Goal: Obtain resource: Obtain resource

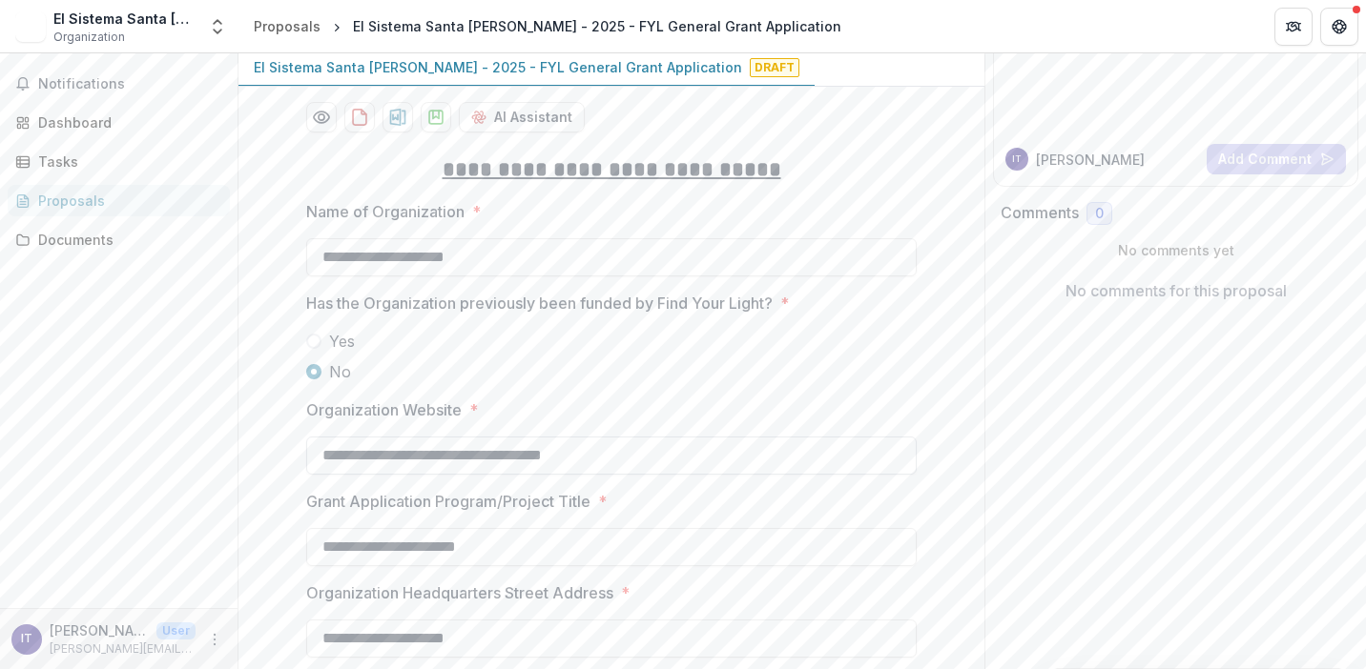
scroll to position [188, 0]
click at [358, 114] on icon "download-proposal" at bounding box center [359, 116] width 19 height 19
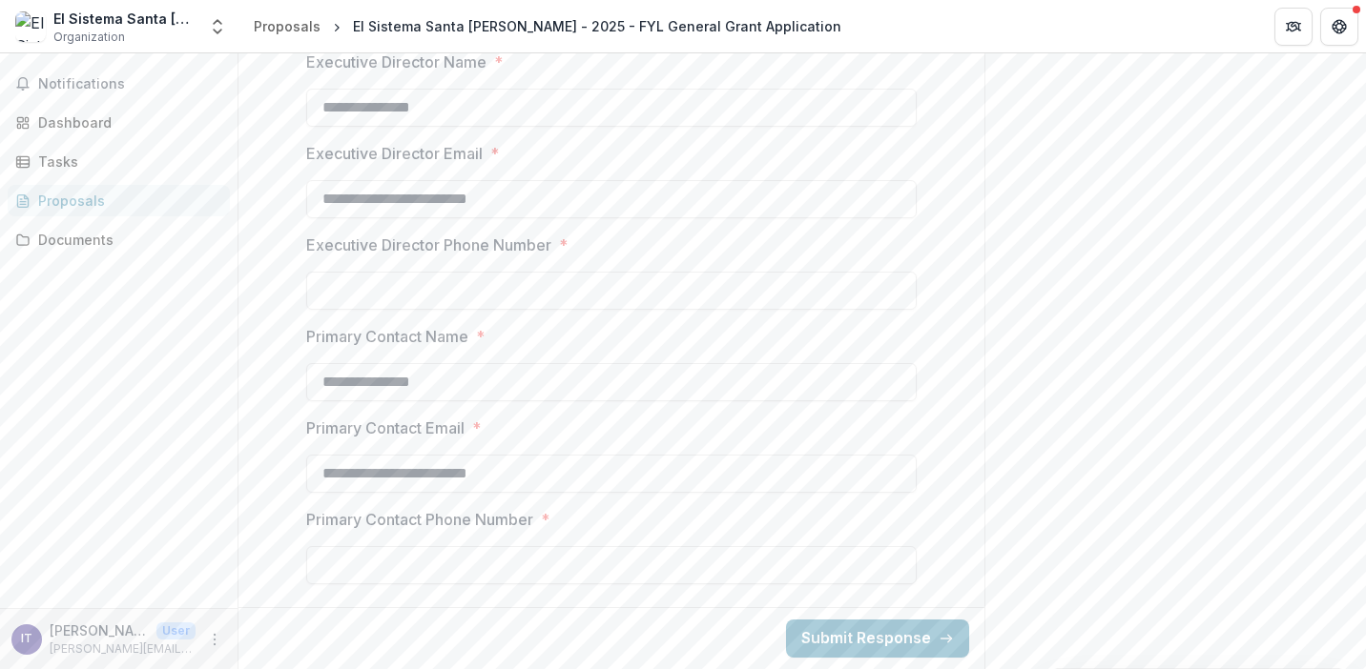
scroll to position [7089, 0]
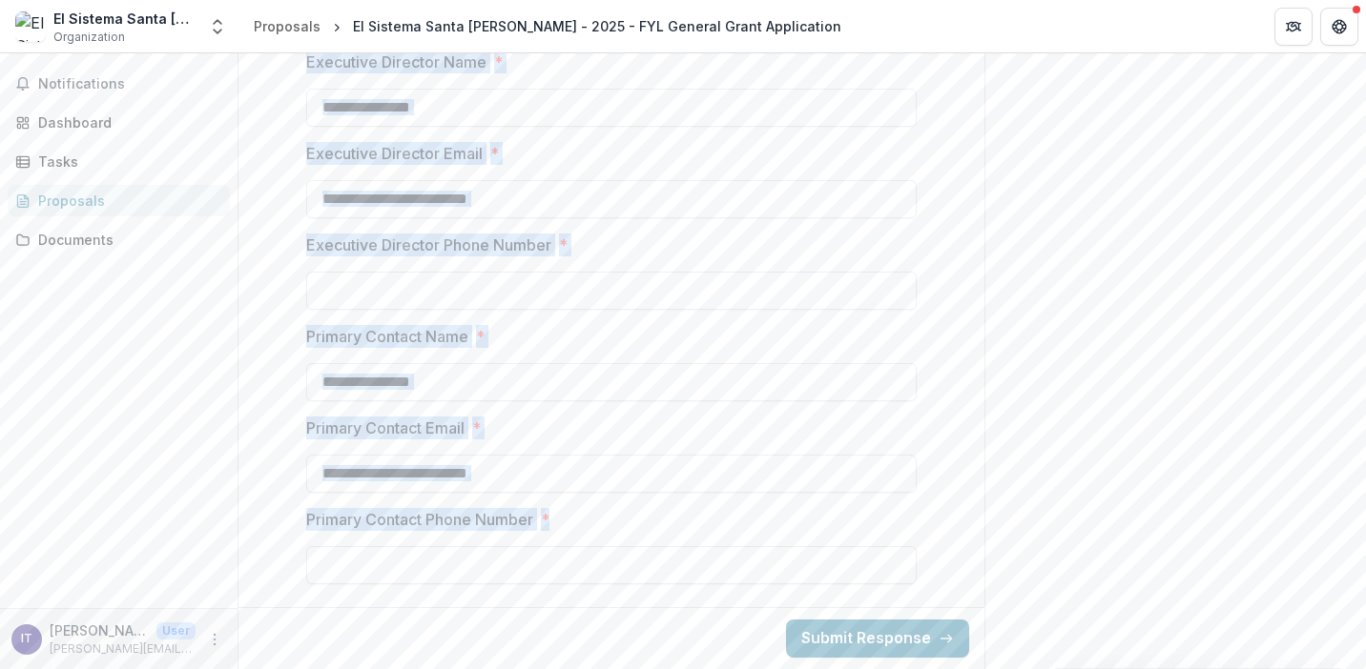
drag, startPoint x: 448, startPoint y: 360, endPoint x: 484, endPoint y: 595, distance: 238.2
copy div "**********"
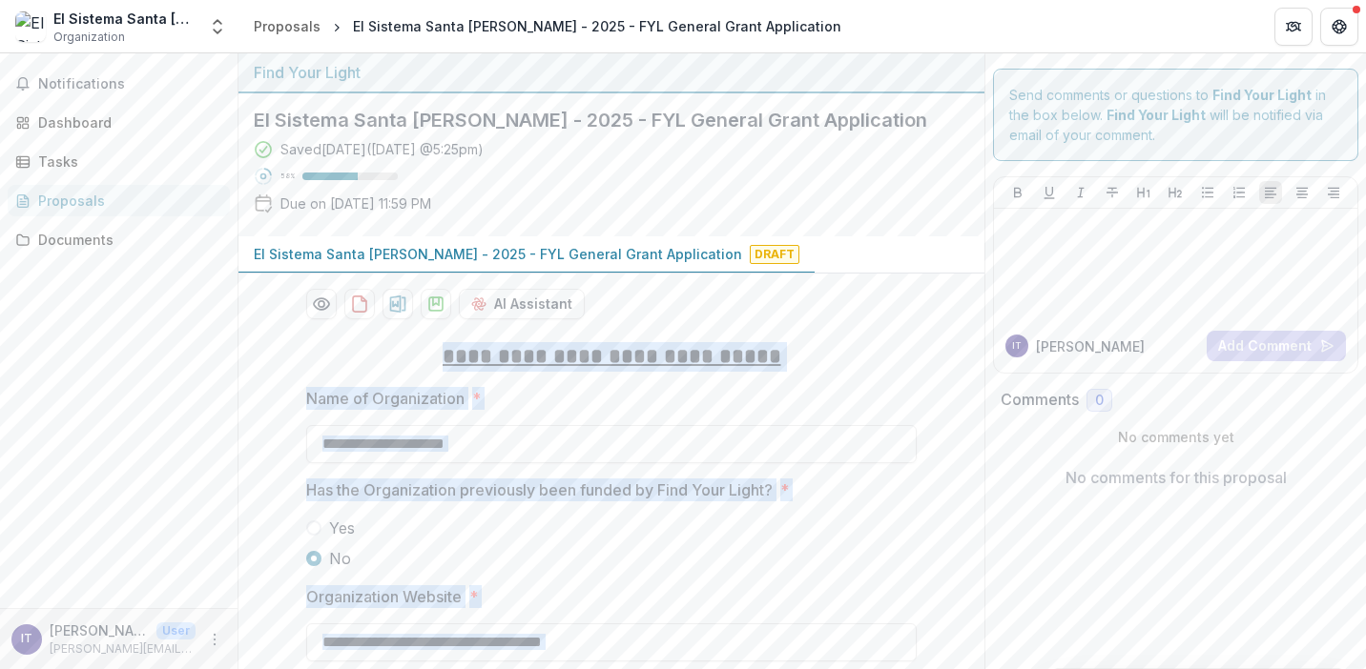
scroll to position [0, 0]
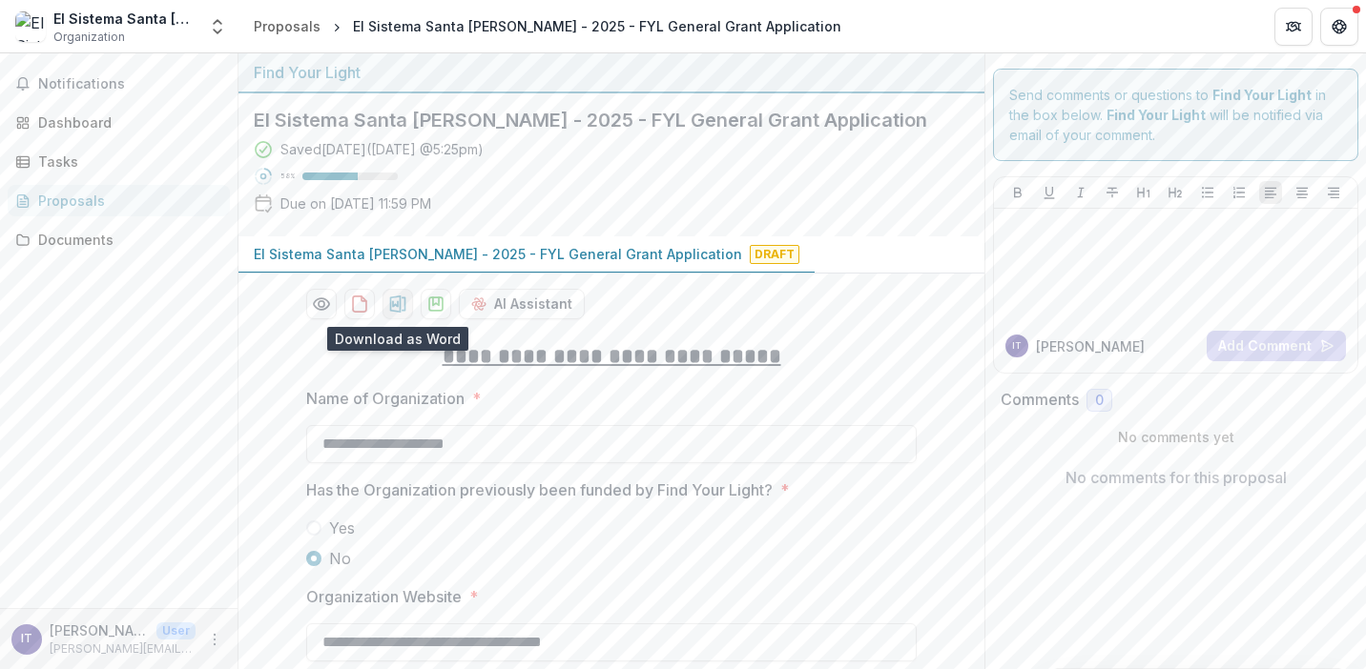
click at [396, 300] on icon "download-proposal" at bounding box center [397, 304] width 19 height 19
